Goal: Book appointment/travel/reservation

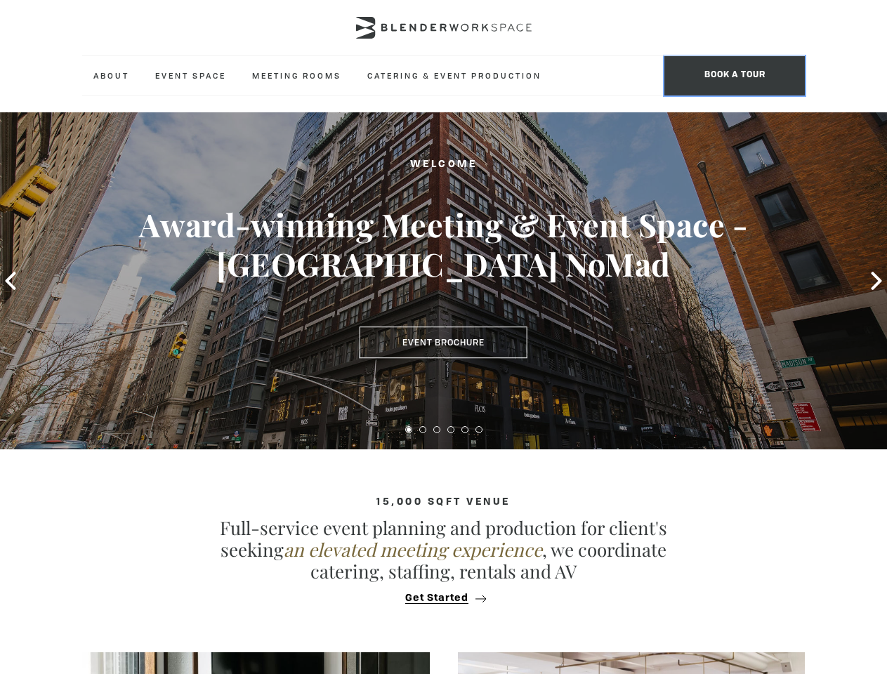
click at [735, 76] on span "BOOK A TOUR" at bounding box center [735, 75] width 141 height 39
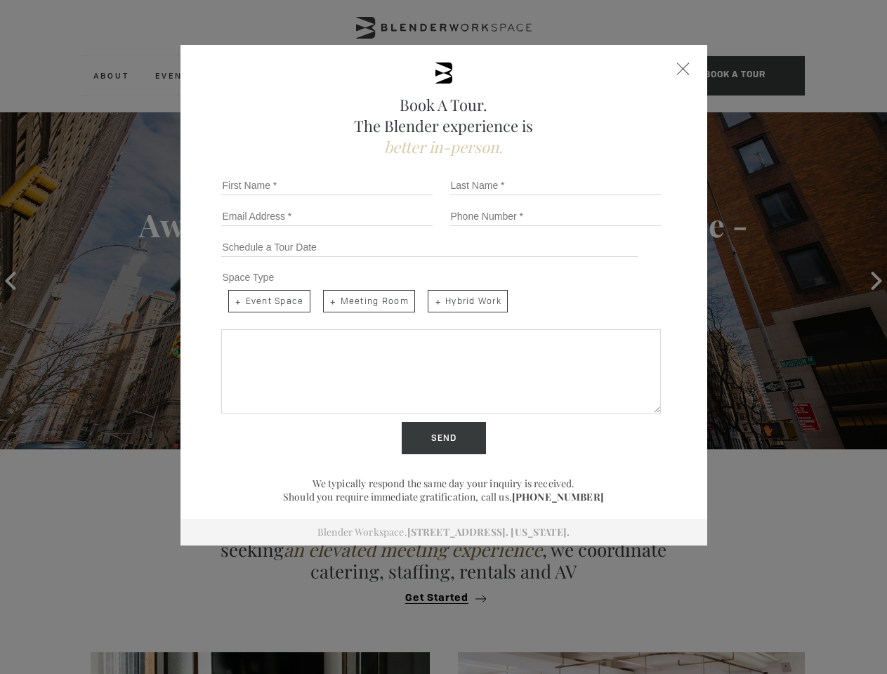
click at [11, 281] on div "Book A Tour. The Blender experience is better in-person. Team Size 1 2 3 4 5 6 …" at bounding box center [443, 337] width 887 height 674
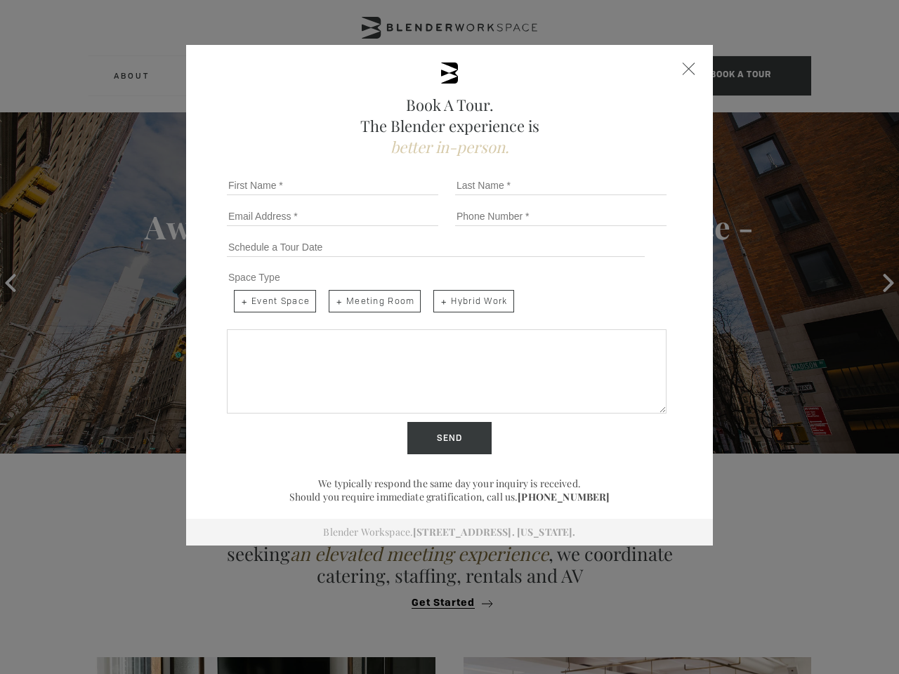
click at [877, 281] on div "Book A Tour. The Blender experience is better in-person. Team Size 1 2 3 4 5 6 …" at bounding box center [449, 337] width 899 height 674
click at [409, 430] on input "Send" at bounding box center [449, 438] width 84 height 32
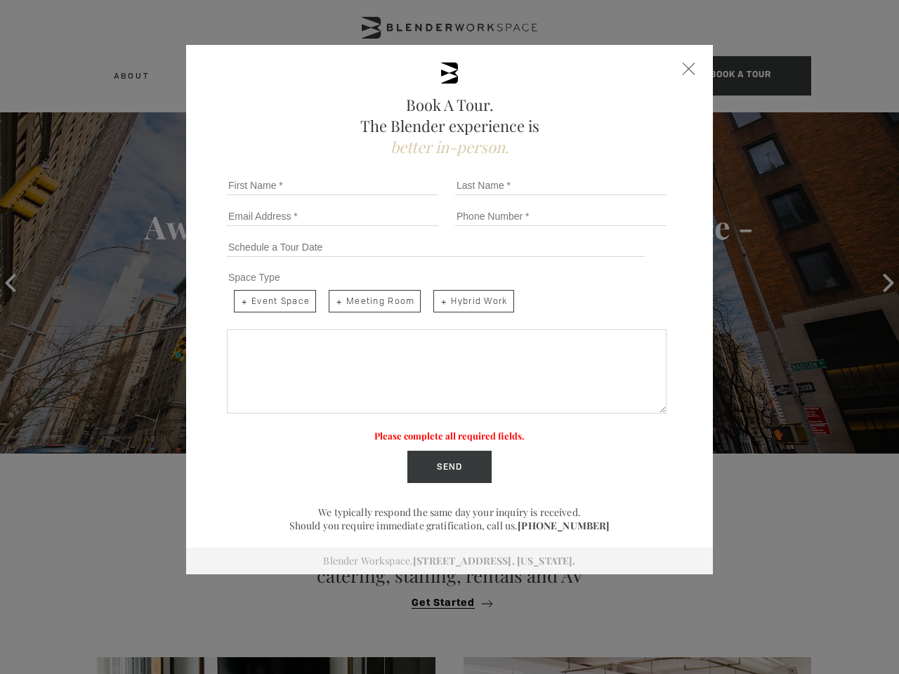
click at [423, 430] on label "Please complete all required fields." at bounding box center [449, 436] width 150 height 12
click at [437, 430] on label "Please complete all required fields." at bounding box center [449, 436] width 150 height 12
click at [451, 430] on label "Please complete all required fields." at bounding box center [449, 436] width 150 height 12
click at [465, 430] on label "Please complete all required fields." at bounding box center [449, 436] width 150 height 12
click at [479, 430] on label "Please complete all required fields." at bounding box center [449, 436] width 150 height 12
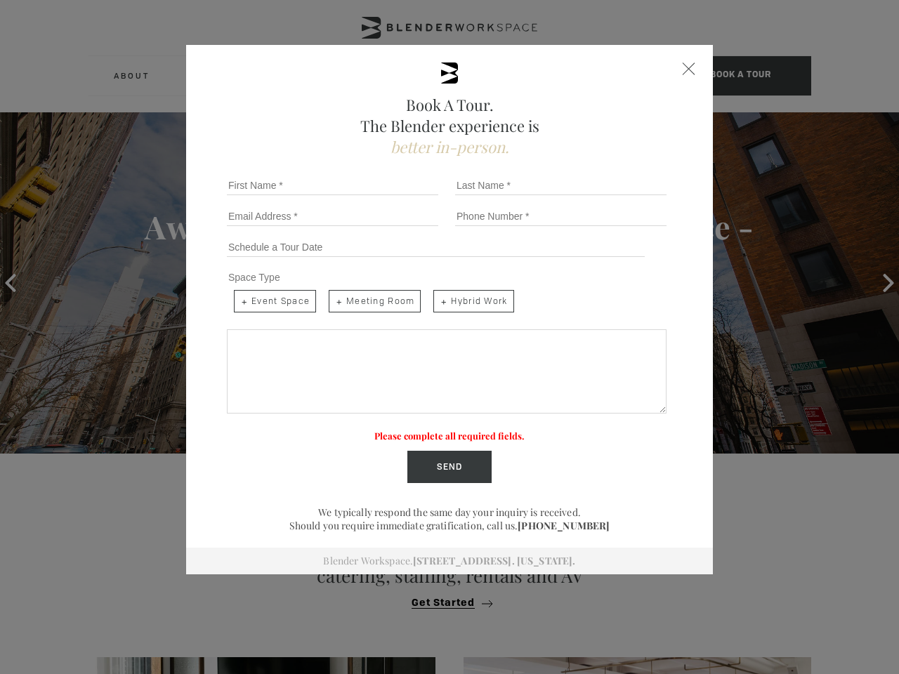
click at [443, 599] on div "Book A Tour. The Blender experience is better in-person. Team Size 1 2 3 4 5 6 …" at bounding box center [449, 337] width 899 height 674
